Goal: Information Seeking & Learning: Learn about a topic

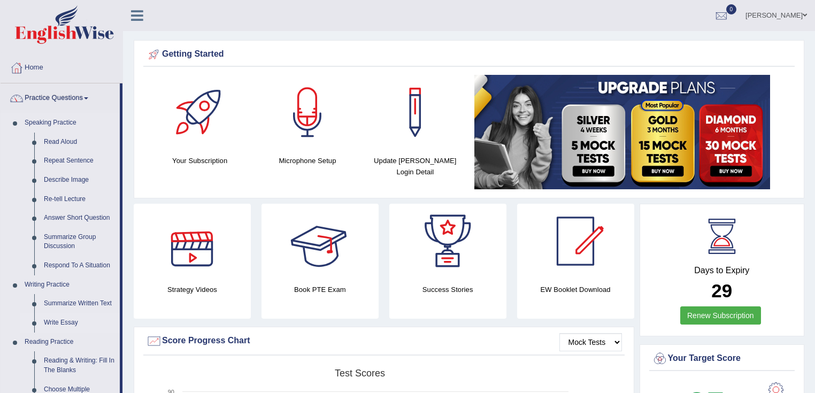
click at [56, 323] on link "Write Essay" at bounding box center [79, 322] width 81 height 19
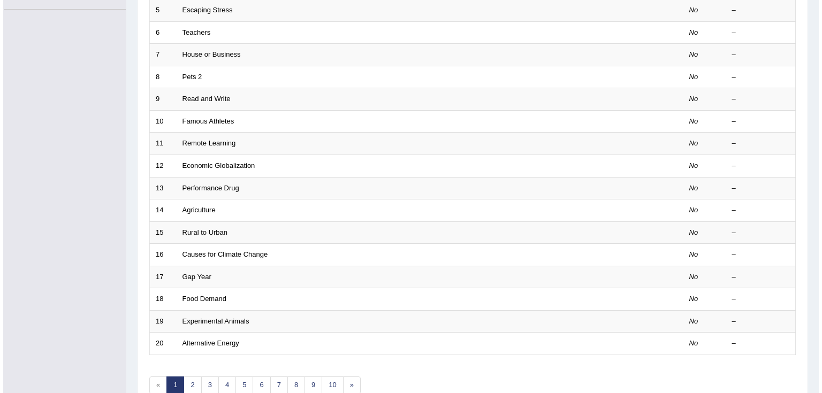
scroll to position [43, 0]
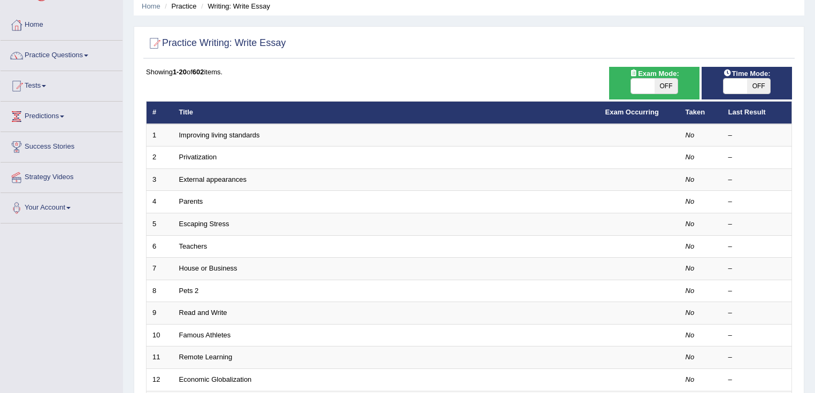
click at [665, 93] on span "OFF" at bounding box center [667, 86] width 24 height 15
checkbox input "true"
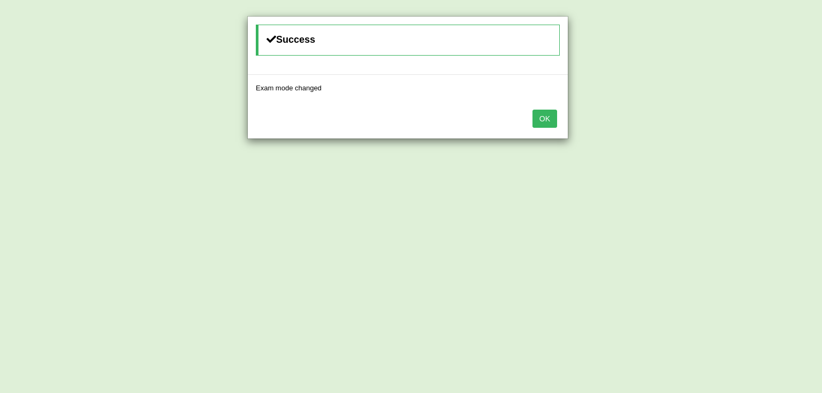
click at [536, 121] on button "OK" at bounding box center [544, 119] width 25 height 18
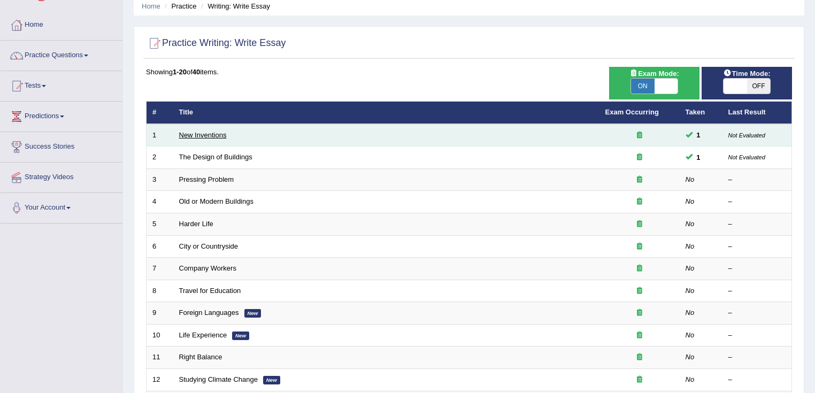
click at [214, 133] on link "New Inventions" at bounding box center [203, 135] width 48 height 8
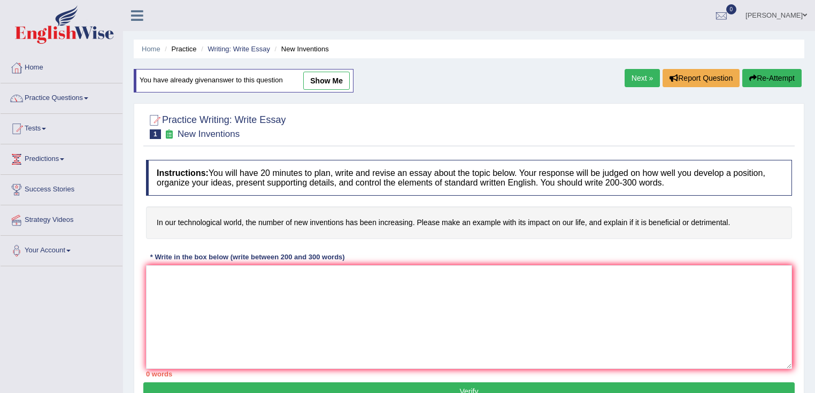
click at [327, 79] on link "show me" at bounding box center [326, 81] width 47 height 18
type textarea "Today's world, due to advent of technology, a number of invention has been incr…"
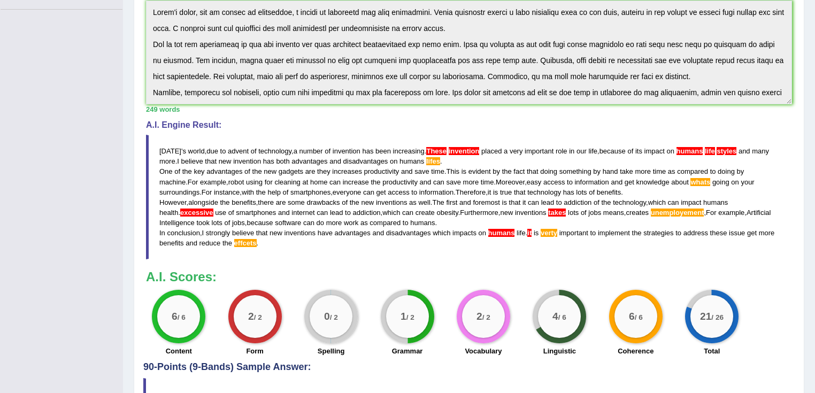
scroll to position [214, 0]
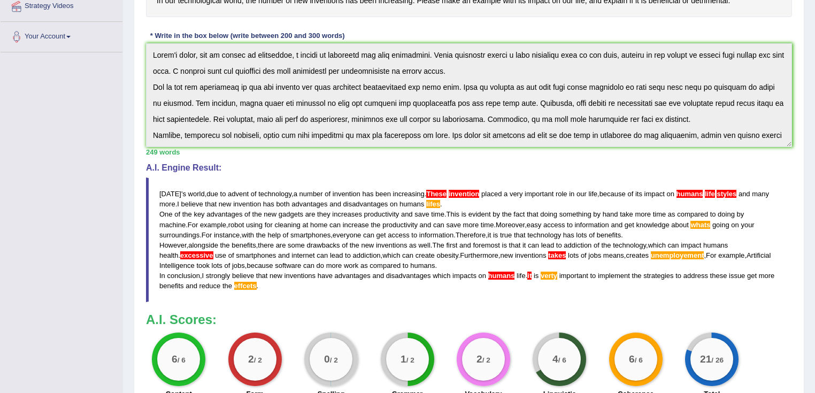
drag, startPoint x: 159, startPoint y: 191, endPoint x: 225, endPoint y: 191, distance: 65.8
click at [225, 191] on blockquote "Today ' s world , due to advent of technology , a number of invention has been …" at bounding box center [469, 240] width 646 height 125
drag, startPoint x: 338, startPoint y: 193, endPoint x: 354, endPoint y: 192, distance: 16.1
click at [354, 192] on span "invention" at bounding box center [347, 194] width 28 height 8
drag, startPoint x: 159, startPoint y: 211, endPoint x: 446, endPoint y: 212, distance: 287.2
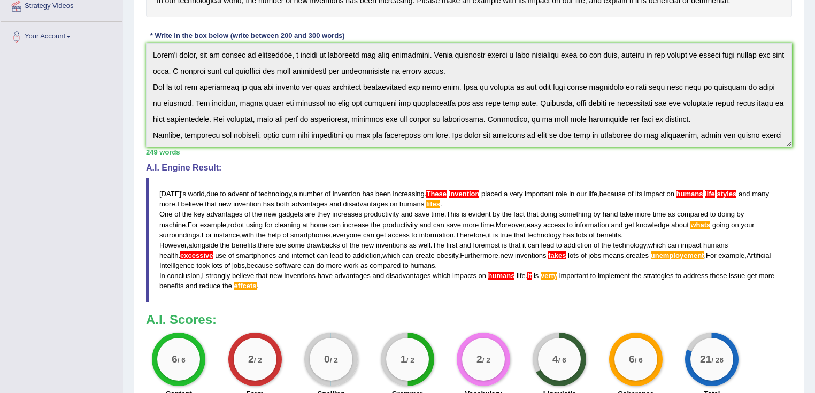
click at [446, 221] on blockquote "Today ' s world , due to advent of technology , a number of invention has been …" at bounding box center [469, 240] width 646 height 125
drag, startPoint x: 159, startPoint y: 211, endPoint x: 588, endPoint y: 242, distance: 430.1
click at [587, 242] on blockquote "Today ' s world , due to advent of technology , a number of invention has been …" at bounding box center [469, 240] width 646 height 125
drag, startPoint x: 539, startPoint y: 370, endPoint x: 568, endPoint y: 355, distance: 32.1
click at [568, 355] on div "4 / 6" at bounding box center [559, 359] width 53 height 53
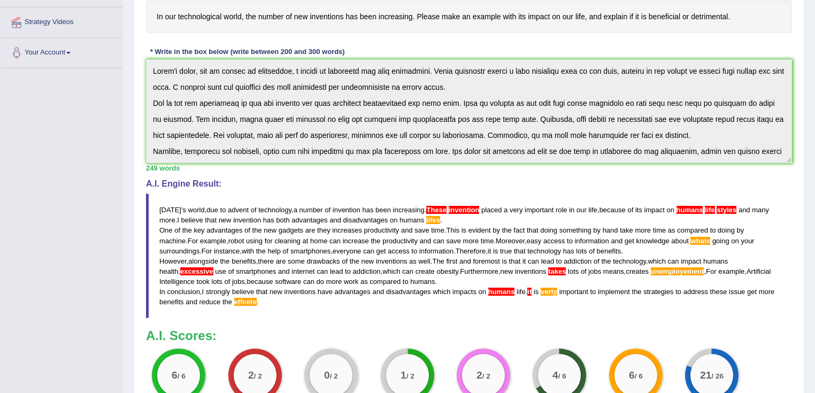
scroll to position [110, 0]
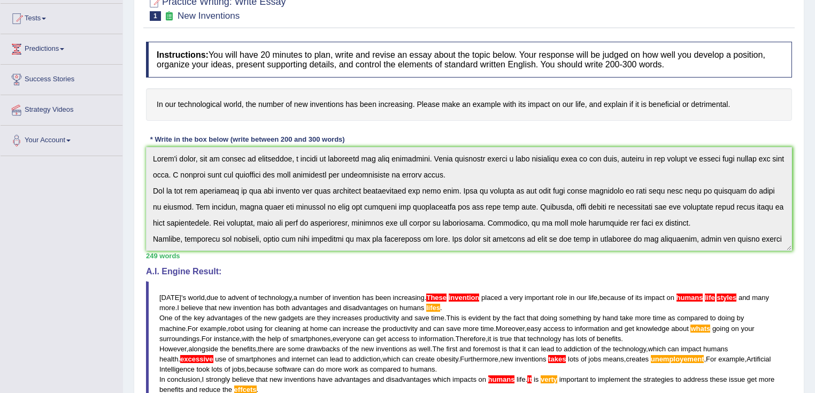
drag, startPoint x: 295, startPoint y: 108, endPoint x: 384, endPoint y: 108, distance: 88.3
click at [384, 108] on h4 "In our technological world, the number of new inventions has been increasing. P…" at bounding box center [469, 104] width 646 height 33
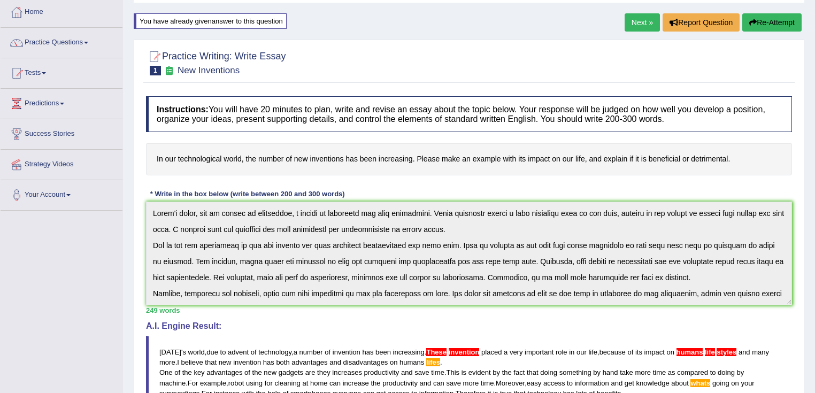
scroll to position [0, 0]
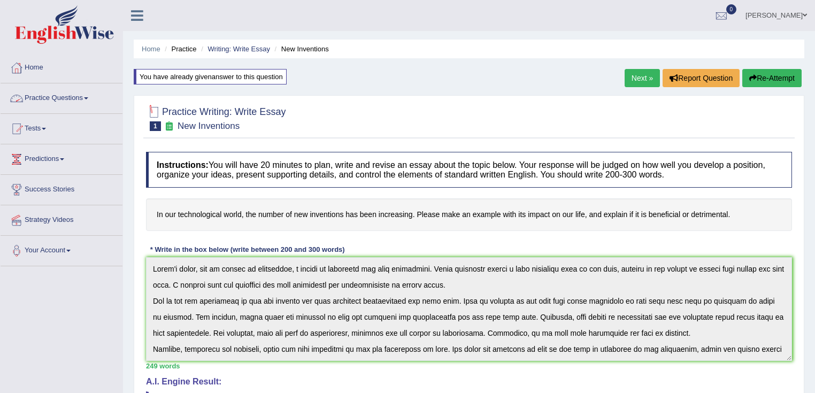
click at [60, 94] on link "Practice Questions" at bounding box center [62, 96] width 122 height 27
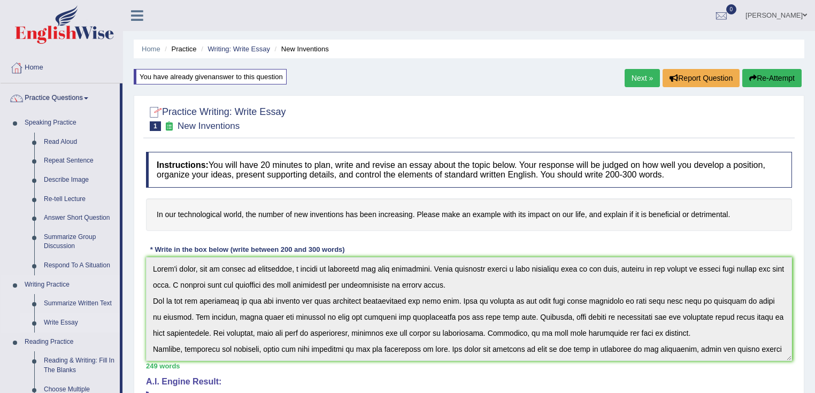
click at [64, 318] on link "Write Essay" at bounding box center [79, 322] width 81 height 19
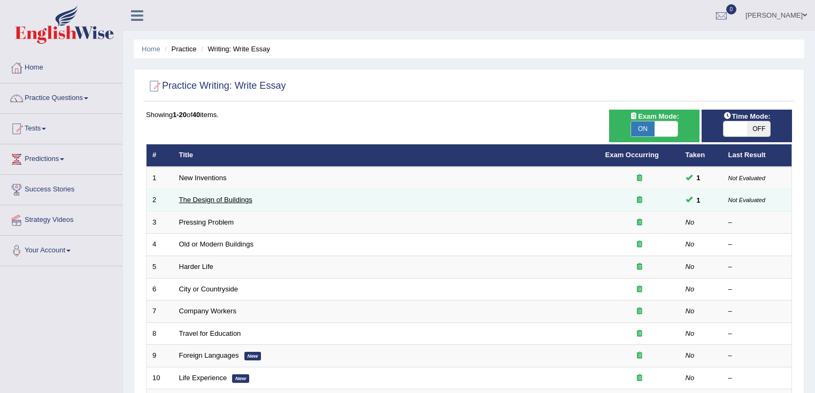
click at [208, 199] on link "The Design of Buildings" at bounding box center [215, 200] width 73 height 8
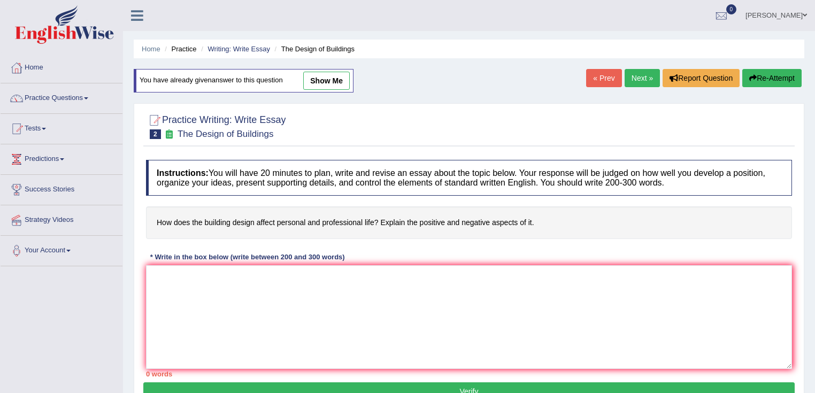
click at [334, 81] on link "show me" at bounding box center [326, 81] width 47 height 18
type textarea "The growing influence of the design of the building has sparked various deabtes…"
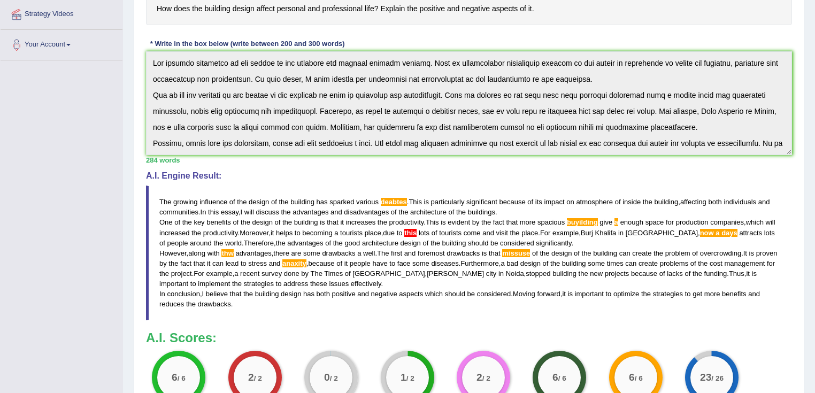
scroll to position [300, 0]
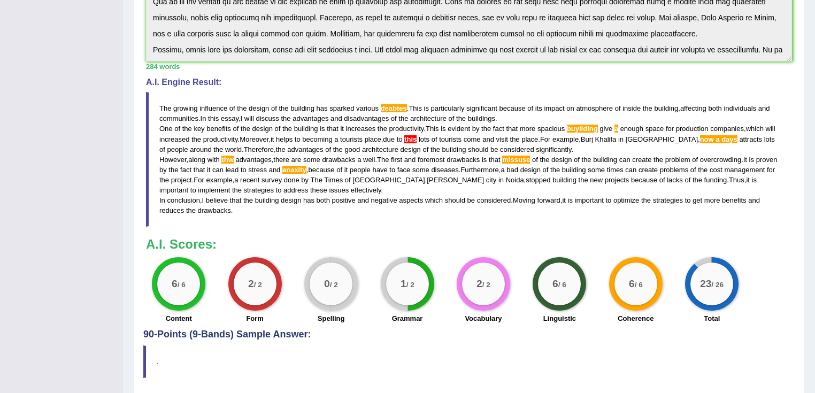
drag, startPoint x: 325, startPoint y: 124, endPoint x: 411, endPoint y: 128, distance: 86.2
click at [422, 128] on blockquote "The growing influence of the design of the building has sparked various deabtes…" at bounding box center [469, 159] width 646 height 135
drag, startPoint x: 747, startPoint y: 126, endPoint x: 587, endPoint y: 131, distance: 159.5
click at [587, 131] on blockquote "The growing influence of the design of the building has sparked various deabtes…" at bounding box center [469, 159] width 646 height 135
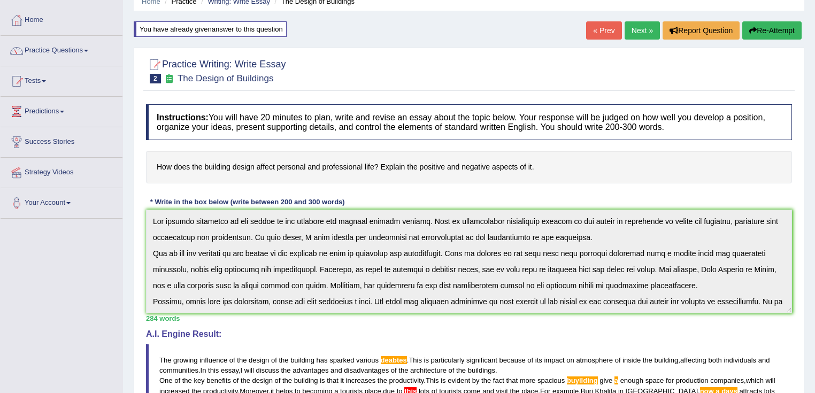
scroll to position [0, 0]
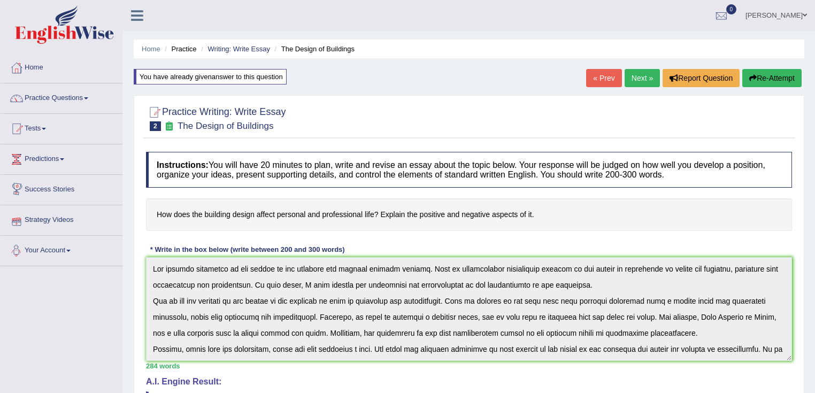
click at [594, 88] on div "« Prev Next » Report Question Re-Attempt" at bounding box center [695, 79] width 218 height 21
click at [595, 85] on link "« Prev" at bounding box center [603, 78] width 35 height 18
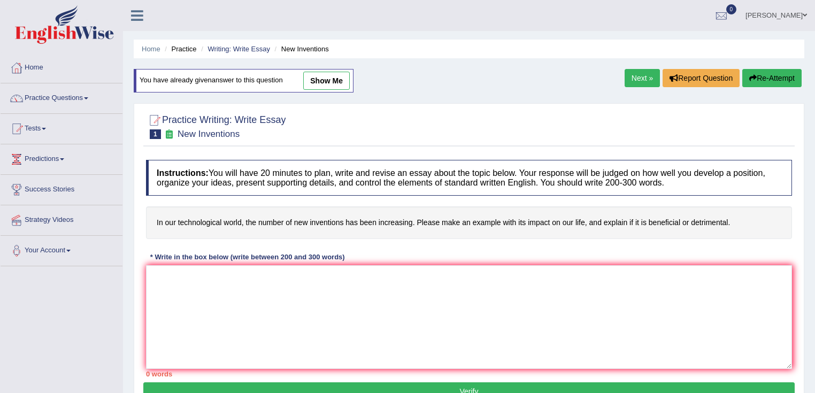
click at [338, 86] on link "show me" at bounding box center [326, 81] width 47 height 18
type textarea "[DATE] world, due to advent of technology, a number of invention has been incre…"
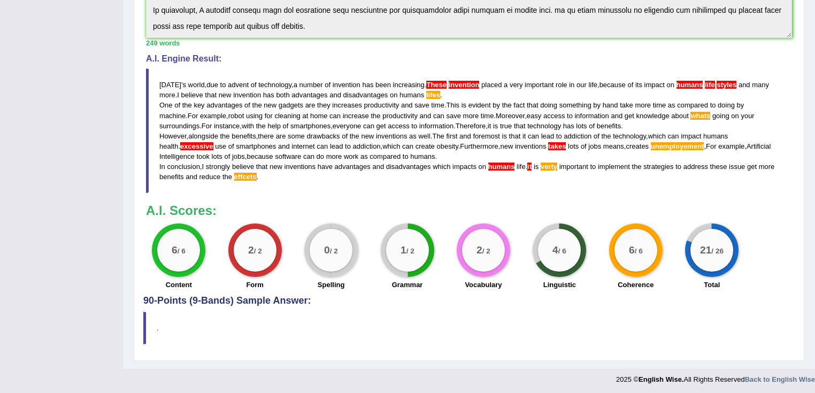
scroll to position [324, 0]
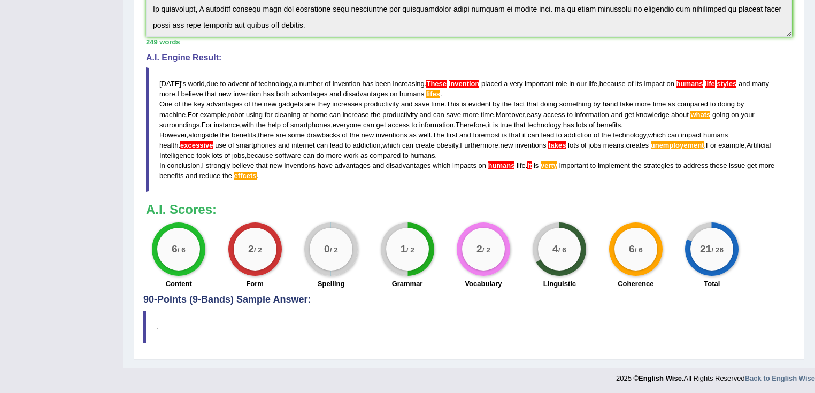
drag, startPoint x: 319, startPoint y: 102, endPoint x: 428, endPoint y: 105, distance: 109.2
click at [428, 105] on blockquote "[DATE] ' s world , due to advent of technology , a number of invention has been…" at bounding box center [469, 129] width 646 height 125
